Goal: Task Accomplishment & Management: Complete application form

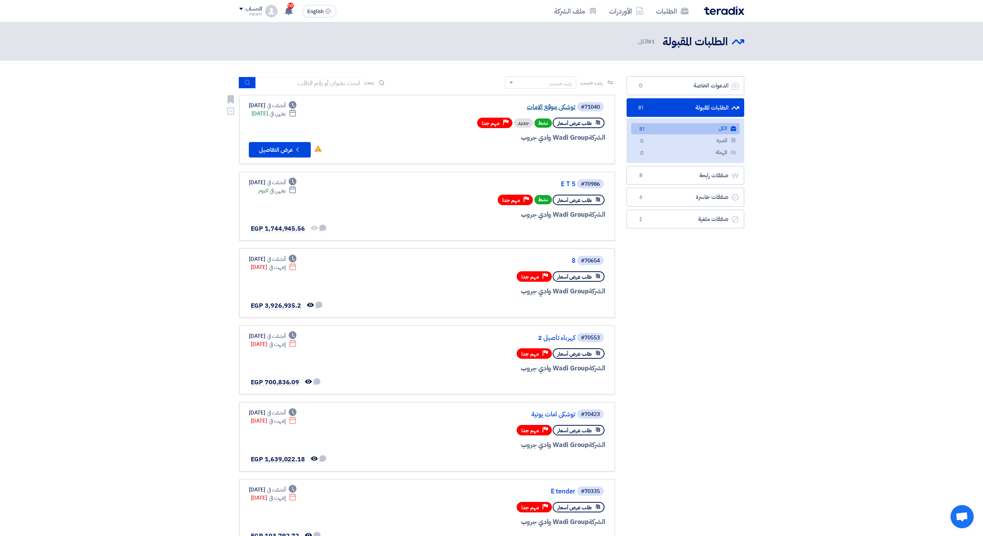
click at [567, 108] on link "توشكى موقع الامات" at bounding box center [498, 107] width 155 height 7
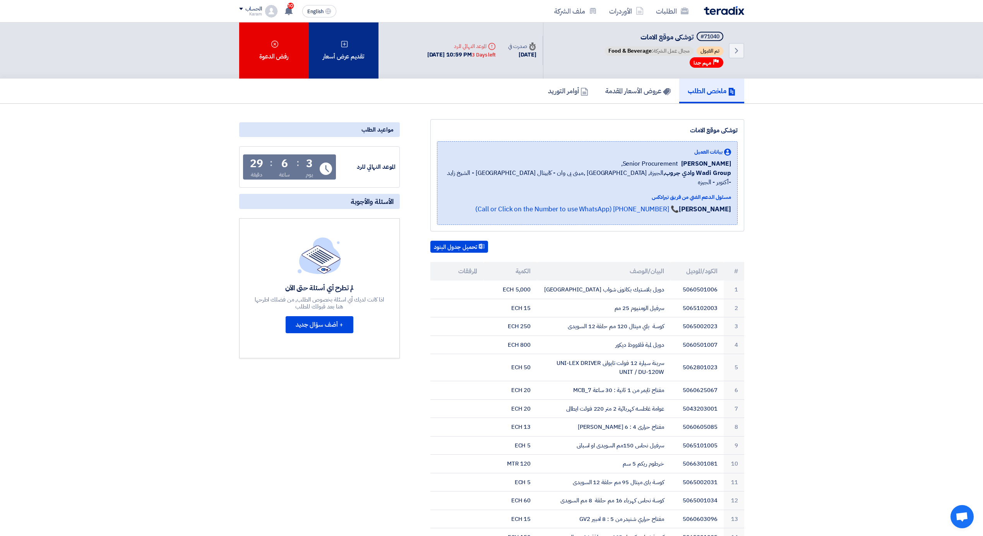
click at [341, 53] on div "تقديم عرض أسعار" at bounding box center [344, 50] width 70 height 56
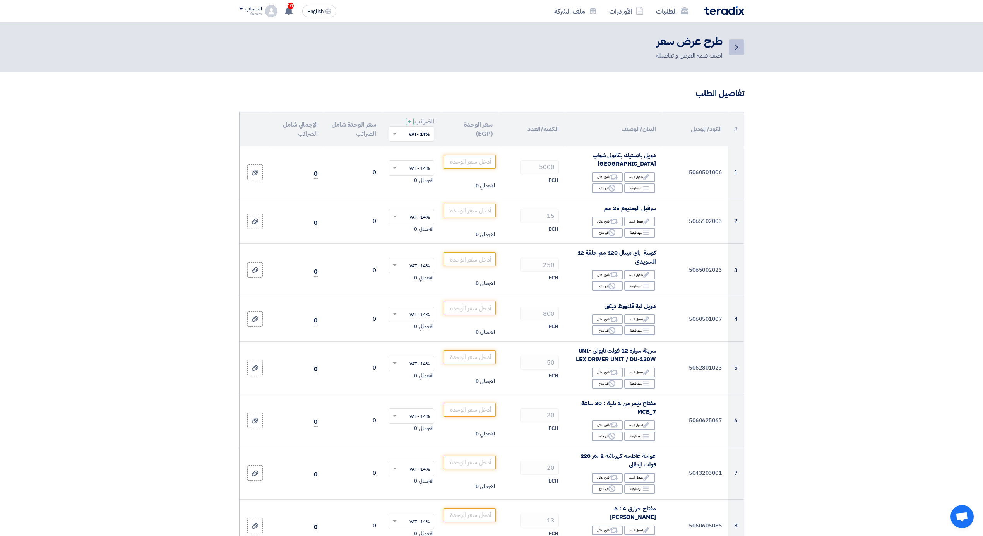
click at [736, 53] on link "Back" at bounding box center [736, 46] width 15 height 15
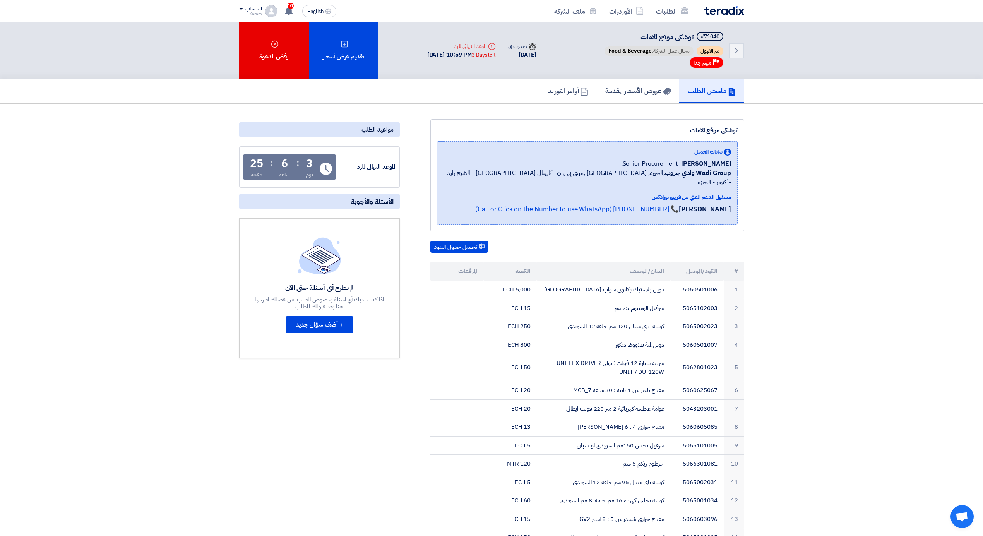
click at [892, 113] on section "توشكى موقع الامات بيانات العميل [PERSON_NAME] Senior Procurement, Wadi Group وا…" at bounding box center [491, 524] width 983 height 841
